Goal: Task Accomplishment & Management: Use online tool/utility

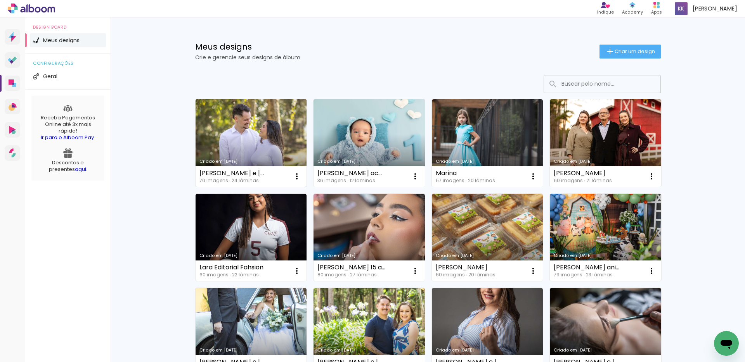
click at [264, 135] on link "Criado em [DATE]" at bounding box center [251, 143] width 111 height 88
